Goal: Task Accomplishment & Management: Manage account settings

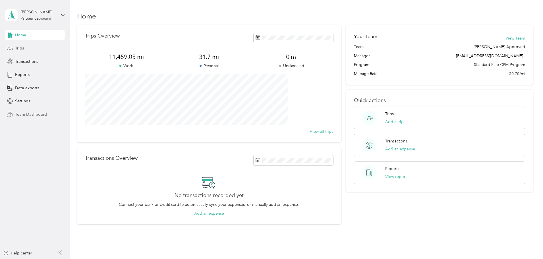
click at [35, 112] on span "Team Dashboard" at bounding box center [31, 114] width 32 height 6
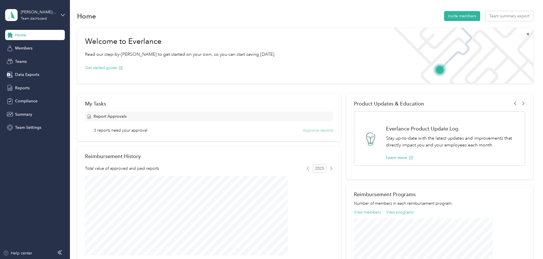
click at [304, 130] on button "Approve reports" at bounding box center [318, 130] width 30 height 6
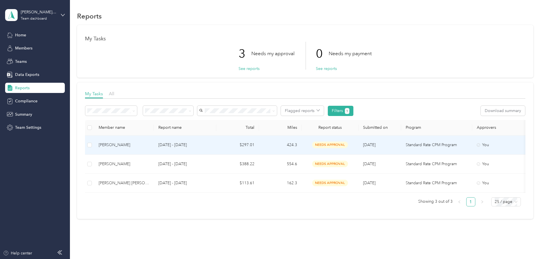
click at [149, 146] on div "[PERSON_NAME]" at bounding box center [124, 145] width 51 height 6
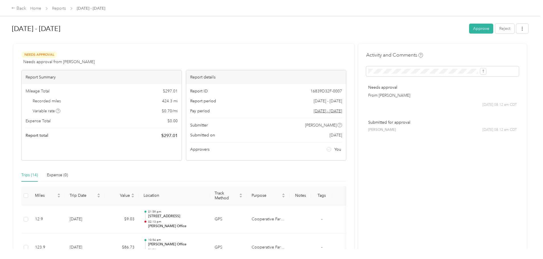
click at [469, 29] on button "Approve" at bounding box center [481, 29] width 24 height 10
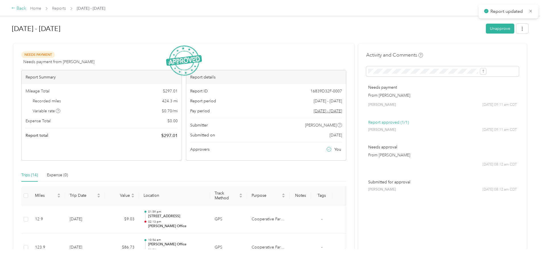
click at [26, 10] on div "Back" at bounding box center [18, 8] width 15 height 7
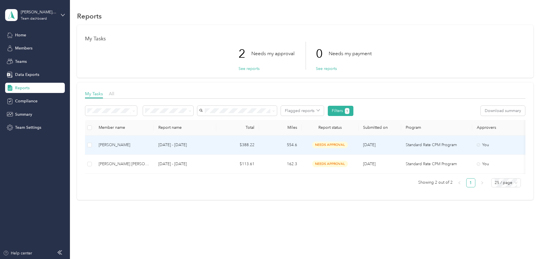
click at [149, 145] on div "[PERSON_NAME]" at bounding box center [124, 145] width 51 height 6
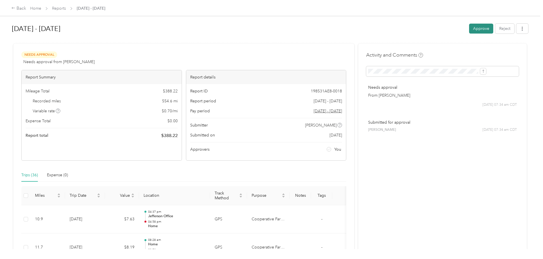
click at [469, 28] on button "Approve" at bounding box center [481, 29] width 24 height 10
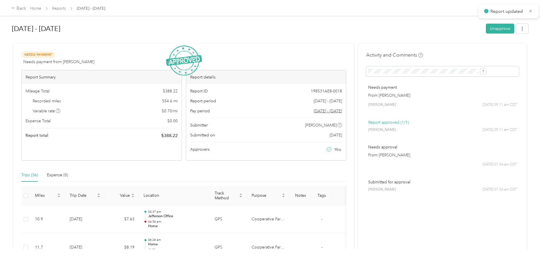
click at [105, 9] on div "Home Reports [DATE] - [DATE]" at bounding box center [67, 8] width 75 height 6
click at [66, 9] on link "Reports" at bounding box center [59, 8] width 14 height 5
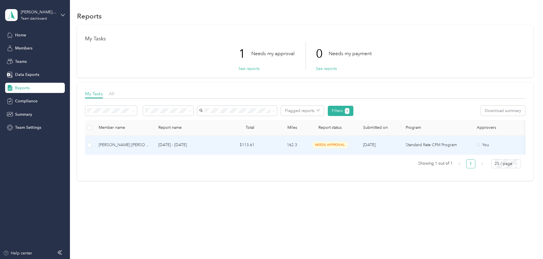
click at [149, 146] on div "[PERSON_NAME] [PERSON_NAME]" at bounding box center [124, 145] width 51 height 6
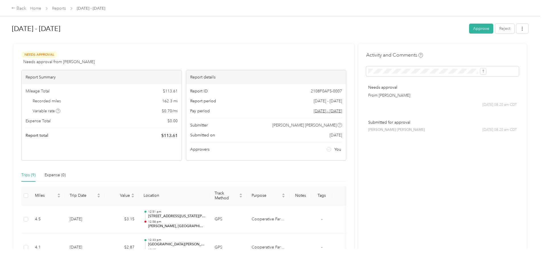
click at [469, 26] on button "Approve" at bounding box center [481, 29] width 24 height 10
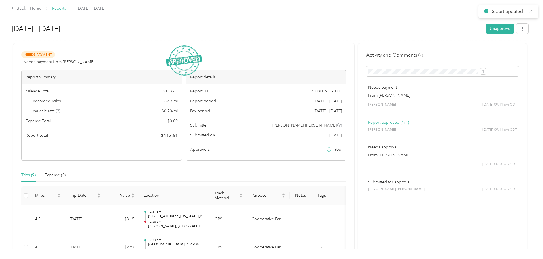
click at [66, 7] on link "Reports" at bounding box center [59, 8] width 14 height 5
